Goal: Task Accomplishment & Management: Use online tool/utility

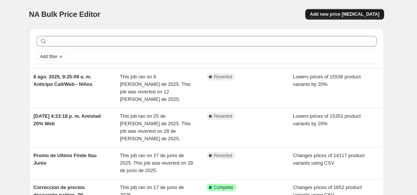
click at [350, 16] on span "Add new price [MEDICAL_DATA]" at bounding box center [345, 14] width 70 height 6
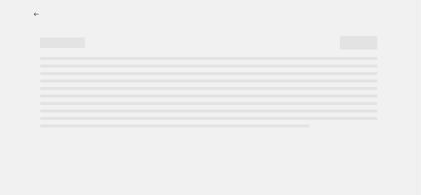
select select "percentage"
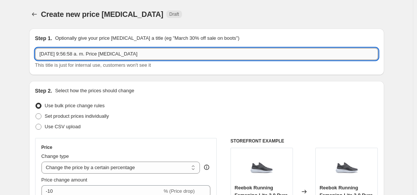
click at [57, 55] on input "15 sept. 2025, 9:56:58 a. m. Price change job" at bounding box center [206, 54] width 343 height 12
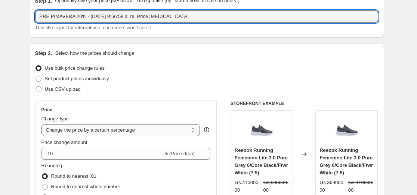
scroll to position [75, 0]
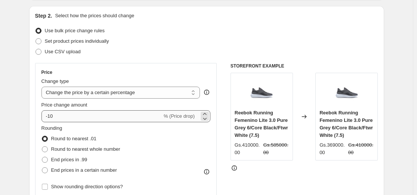
type input "PRE PIMAVERA 20% - 15 sept. 2025, 9:56:58 a. m. Price change job"
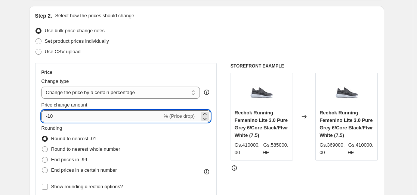
click at [52, 119] on input "-10" at bounding box center [102, 116] width 121 height 12
type input "-20"
click at [33, 122] on div "Step 2. Select how the prices should change Use bulk price change rules Set pro…" at bounding box center [206, 137] width 355 height 263
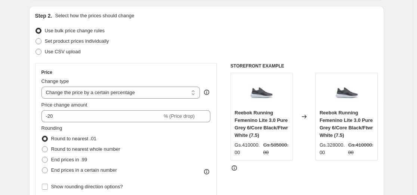
scroll to position [112, 0]
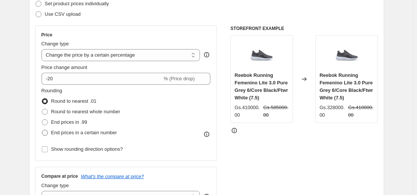
click at [50, 135] on label "End prices in a certain number" at bounding box center [80, 132] width 76 height 10
click at [42, 130] on input "End prices in a certain number" at bounding box center [42, 129] width 0 height 0
radio input "true"
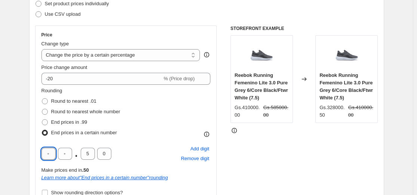
click at [50, 156] on input "text" at bounding box center [49, 153] width 14 height 12
type input "0"
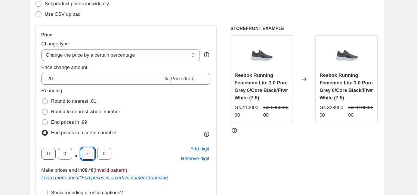
type input "0"
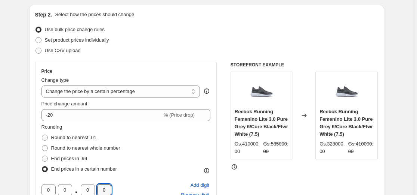
scroll to position [75, 0]
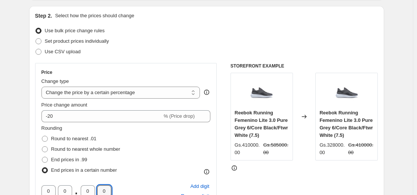
click at [290, 171] on div at bounding box center [305, 167] width 148 height 7
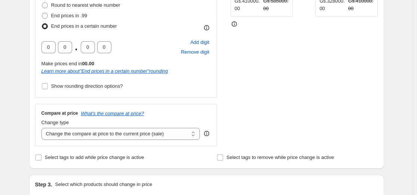
scroll to position [224, 0]
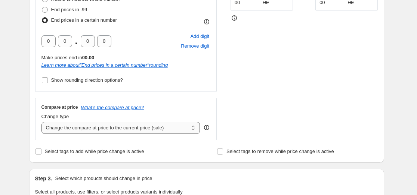
click at [101, 131] on select "Change the compare at price to the current price (sale) Change the compare at p…" at bounding box center [121, 128] width 159 height 12
select select "no_change"
click at [43, 122] on select "Change the compare at price to the current price (sale) Change the compare at p…" at bounding box center [121, 128] width 159 height 12
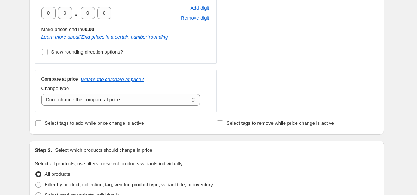
scroll to position [299, 0]
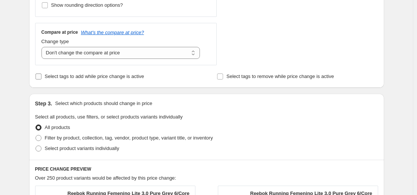
click at [53, 77] on span "Select tags to add while price change is active" at bounding box center [94, 76] width 99 height 6
click at [42, 77] on input "Select tags to add while price change is active" at bounding box center [39, 76] width 6 height 6
checkbox input "true"
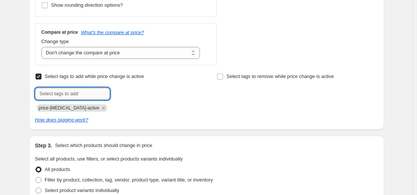
click at [70, 92] on input "text" at bounding box center [72, 94] width 75 height 12
type input "Producto en promocion Shop"
click at [120, 92] on b "Add" at bounding box center [120, 92] width 9 height 5
drag, startPoint x: 55, startPoint y: 95, endPoint x: 59, endPoint y: 95, distance: 4.1
click at [55, 95] on input "text" at bounding box center [72, 94] width 75 height 12
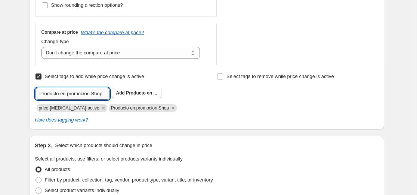
click at [62, 94] on input "Producto en promocion Shop" at bounding box center [72, 94] width 75 height 12
type input "Productos en promocion Shop"
click at [131, 92] on span "Productos en..." at bounding box center [142, 92] width 33 height 5
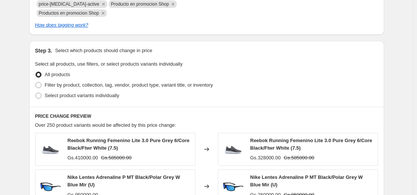
scroll to position [411, 0]
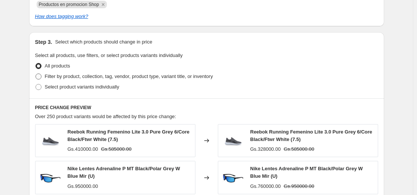
click at [42, 77] on span at bounding box center [39, 76] width 6 height 6
click at [36, 74] on input "Filter by product, collection, tag, vendor, product type, variant title, or inv…" at bounding box center [36, 73] width 0 height 0
radio input "true"
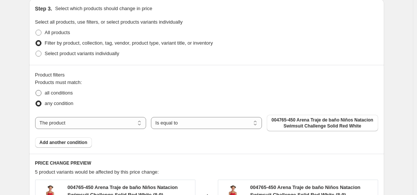
scroll to position [486, 0]
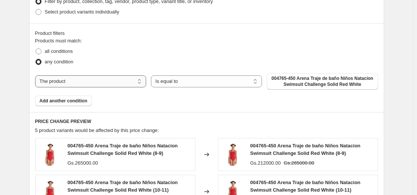
click at [77, 82] on select "The product The product's collection The product's tag The product's vendor The…" at bounding box center [90, 81] width 111 height 12
select select "collection"
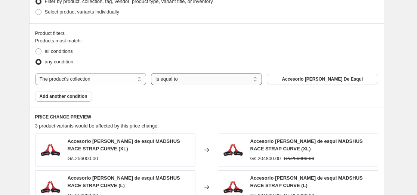
click at [192, 81] on select "Is equal to Is not equal to" at bounding box center [206, 79] width 111 height 12
click at [300, 76] on span "Accesorio Baston De Esqui" at bounding box center [322, 79] width 81 height 6
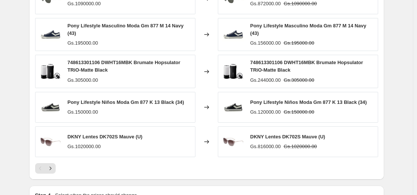
scroll to position [673, 0]
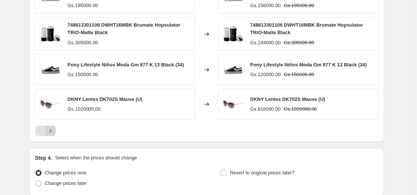
click at [52, 132] on icon "Next" at bounding box center [50, 130] width 7 height 7
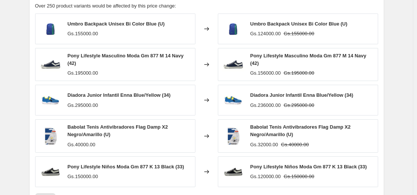
scroll to position [636, 0]
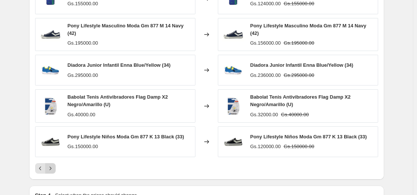
click at [56, 166] on button "Next" at bounding box center [50, 168] width 10 height 10
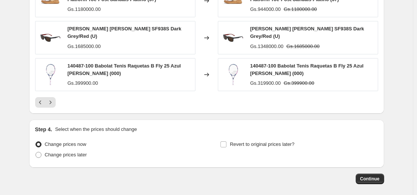
scroll to position [741, 0]
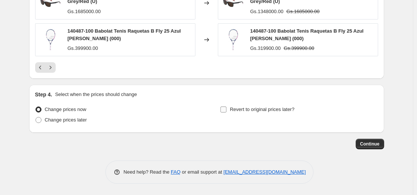
click at [232, 111] on label "Revert to original prices later?" at bounding box center [257, 109] width 74 height 10
click at [227, 111] on input "Revert to original prices later?" at bounding box center [224, 109] width 6 height 6
checkbox input "true"
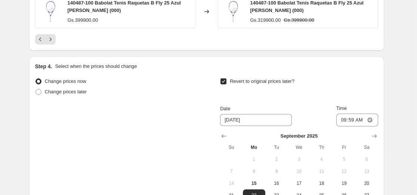
scroll to position [816, 0]
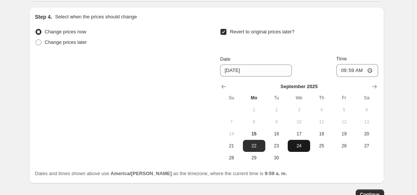
click at [299, 147] on span "24" at bounding box center [299, 146] width 16 height 6
type input "9/24/2025"
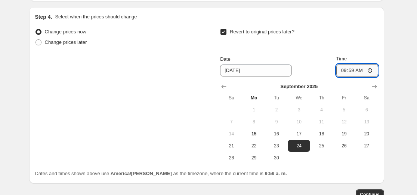
click at [353, 71] on input "09:59" at bounding box center [358, 70] width 42 height 13
type input "23:59"
click at [180, 117] on div "Change prices now Change prices later Revert to original prices later? Date 9/2…" at bounding box center [206, 95] width 343 height 137
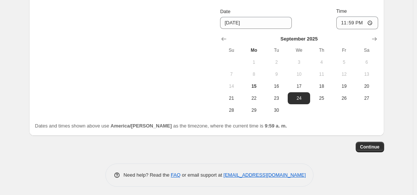
scroll to position [869, 0]
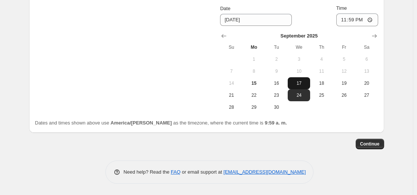
click at [295, 80] on span "17" at bounding box center [299, 83] width 16 height 6
type input "9/17/2025"
click at [367, 145] on span "Continue" at bounding box center [370, 144] width 19 height 6
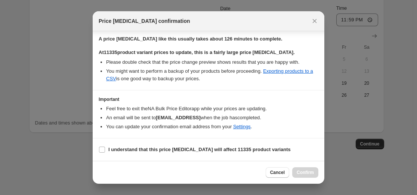
scroll to position [158, 0]
click at [100, 149] on input "I understand that this price change job will affect 11335 product variants" at bounding box center [102, 149] width 6 height 6
checkbox input "true"
click at [305, 175] on span "Confirm" at bounding box center [305, 172] width 17 height 6
